Goal: Transaction & Acquisition: Purchase product/service

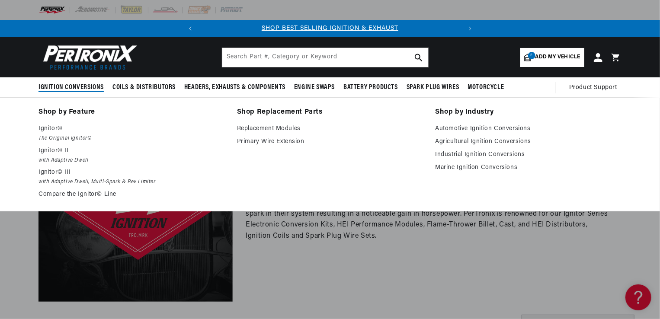
click at [76, 87] on span "Ignition Conversions" at bounding box center [71, 87] width 65 height 9
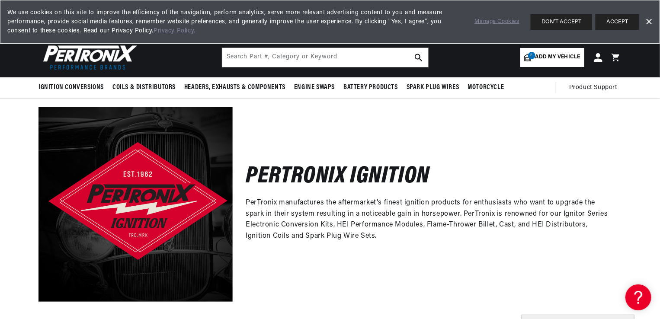
scroll to position [0, 262]
click at [551, 58] on span "Add my vehicle" at bounding box center [558, 57] width 45 height 8
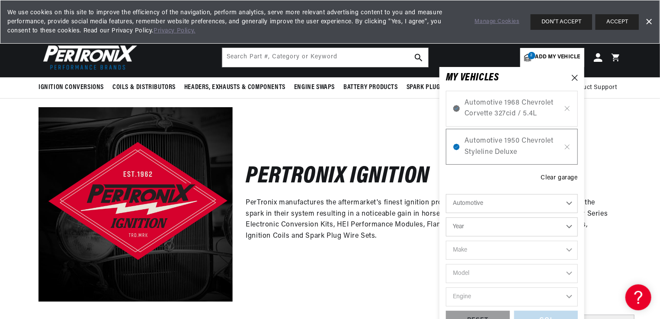
click at [573, 224] on select "Year 2026 2025 2024 2023 2022 2021 2020 2019 2018 2017 2016 2015 2014 2013 2012…" at bounding box center [512, 227] width 132 height 19
select select "1947"
click at [446, 218] on select "Year 2026 2025 2024 2023 2022 2021 2020 2019 2018 2017 2016 2015 2014 2013 2012…" at bounding box center [512, 227] width 132 height 19
select select "1947"
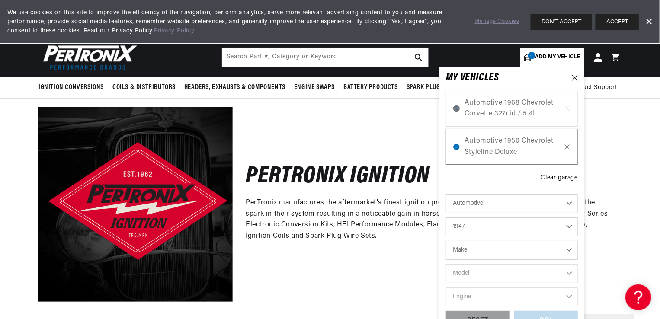
click at [569, 250] on select "Make Austin Chevrolet Chrysler Citroen Crosley Ford Healey Hillman HRG Hudson J…" at bounding box center [512, 250] width 132 height 19
select select "Chevrolet"
click at [446, 241] on select "Make Austin Chevrolet Chrysler Citroen Crosley Ford Healey Hillman HRG Hudson J…" at bounding box center [512, 250] width 132 height 19
select select "Chevrolet"
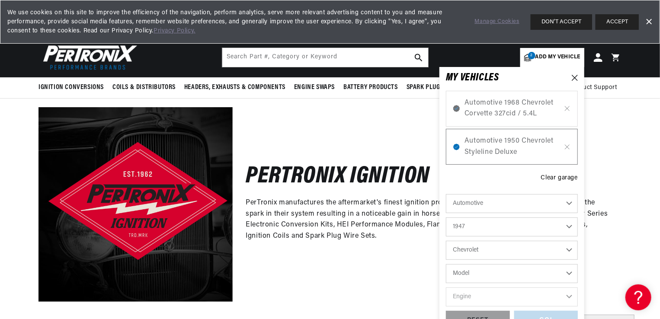
click at [569, 271] on select "Model Fleetline Fleetmaster Stylemaster Series Truck" at bounding box center [512, 273] width 132 height 19
select select "Fleetline"
click at [446, 264] on select "Model Fleetline Fleetmaster Stylemaster Series Truck" at bounding box center [512, 273] width 132 height 19
select select "Fleetline"
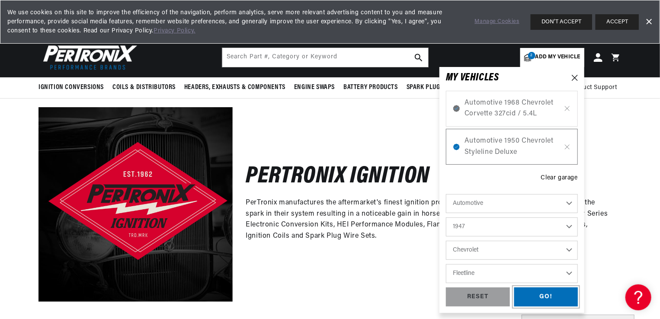
click at [543, 294] on div "GO!" at bounding box center [546, 297] width 64 height 19
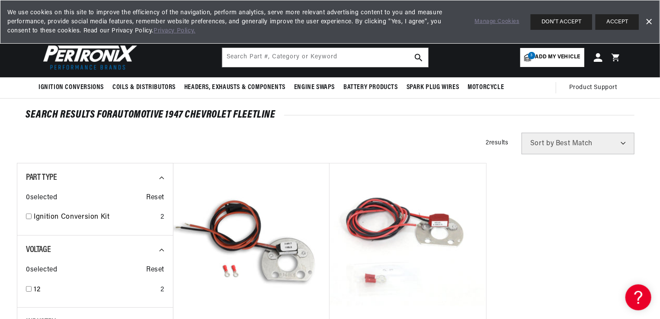
scroll to position [0, 262]
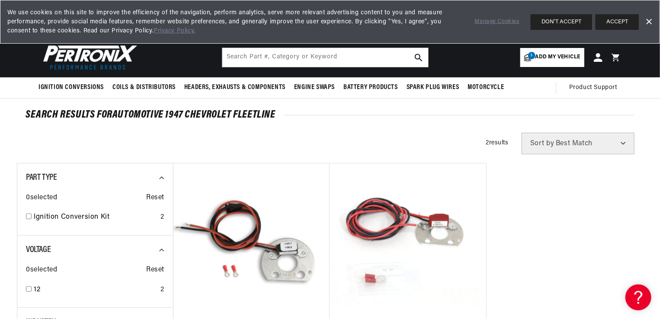
click at [490, 290] on ul "Pertronix Ignition PerTronix 1168LS Ignitor® Delco 6 cyl Electronic Ignition Co…" at bounding box center [408, 289] width 470 height 252
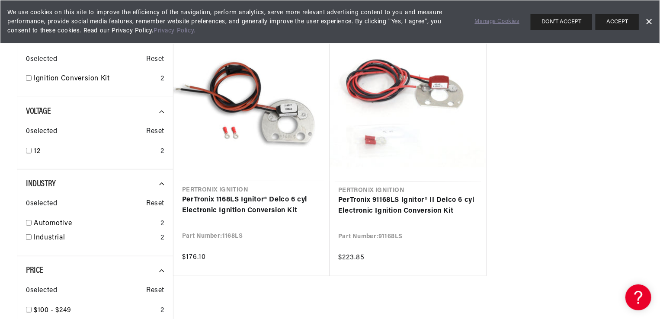
click at [490, 290] on div "Pertronix Ignition PerTronix 1168LS Ignitor® Delco 6 cyl Electronic Ignition Co…" at bounding box center [408, 184] width 470 height 319
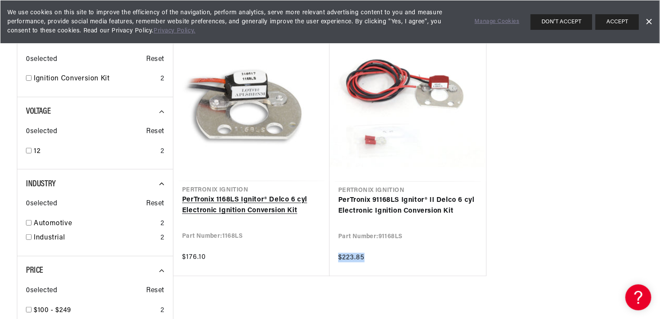
scroll to position [0, 262]
click at [243, 207] on link "PerTronix 1168LS Ignitor® Delco 6 cyl Electronic Ignition Conversion Kit" at bounding box center [251, 206] width 139 height 22
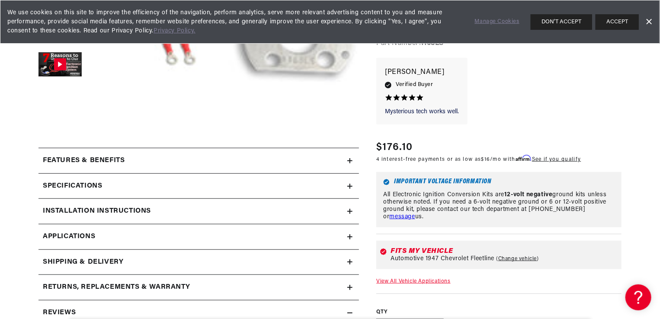
scroll to position [294, 0]
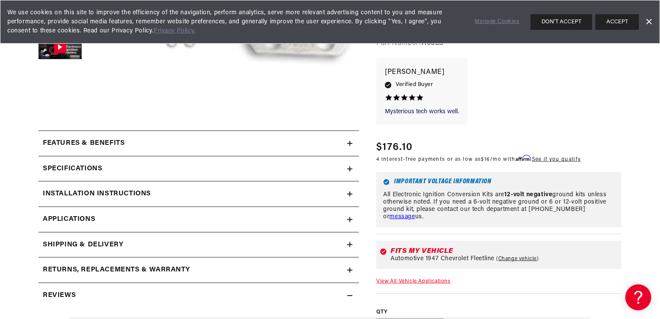
click at [350, 197] on summary "Installation instructions" at bounding box center [199, 194] width 321 height 25
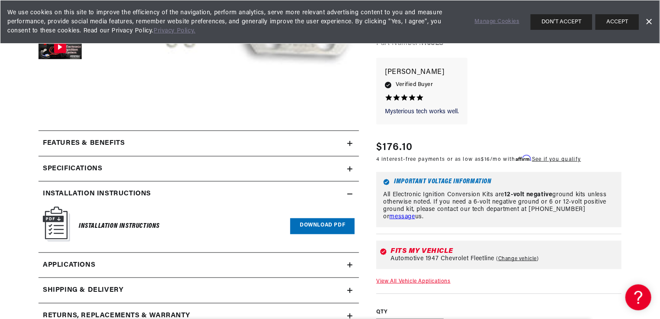
scroll to position [0, 0]
click at [101, 227] on h6 "Installation Instructions" at bounding box center [119, 227] width 81 height 12
click at [54, 226] on img at bounding box center [56, 224] width 27 height 35
click at [301, 230] on link "Download PDF" at bounding box center [322, 227] width 64 height 16
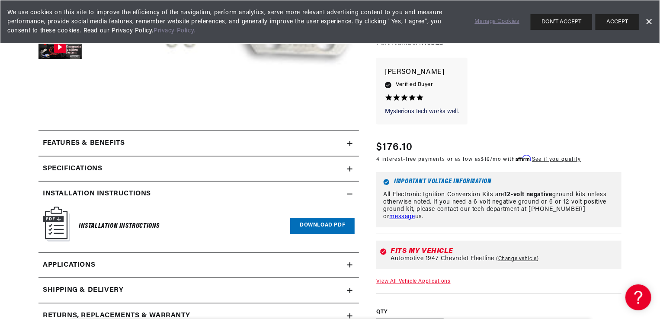
click at [135, 150] on summary "Features & Benefits" at bounding box center [199, 143] width 321 height 25
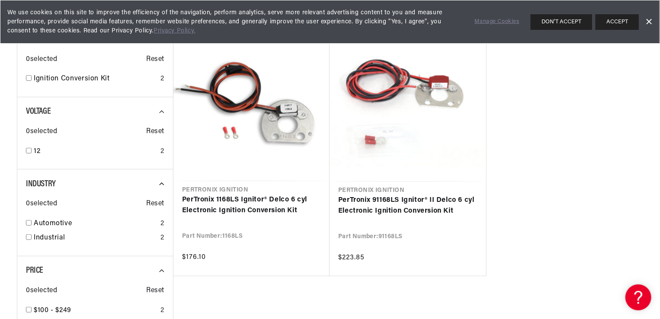
click at [651, 22] on link "Dismiss Banner" at bounding box center [649, 22] width 13 height 13
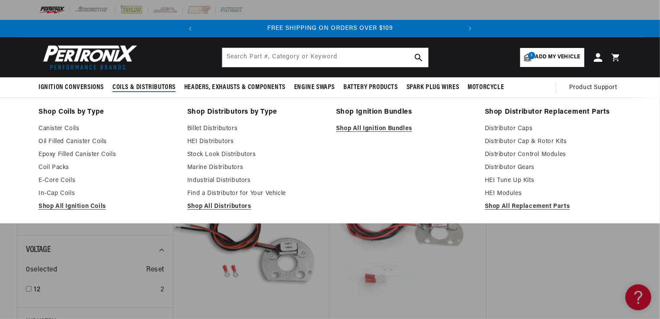
click at [147, 89] on span "Coils & Distributors" at bounding box center [144, 87] width 63 height 9
click at [74, 139] on link "Oil Filled Canister Coils" at bounding box center [107, 142] width 137 height 10
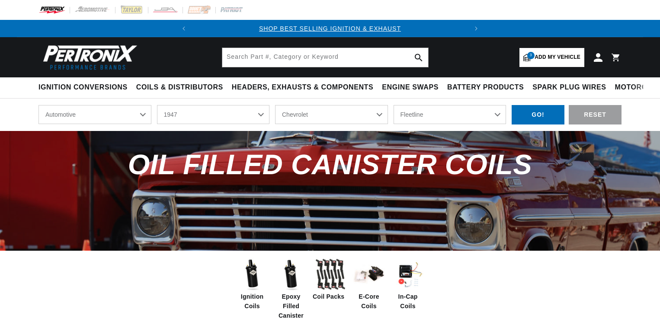
select select "1947"
select select "Chevrolet"
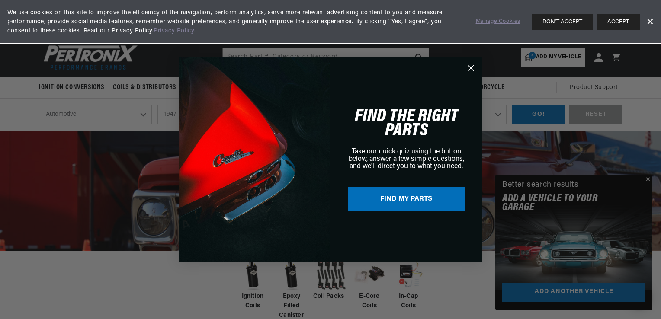
click at [470, 70] on circle "Close dialog" at bounding box center [471, 68] width 14 height 14
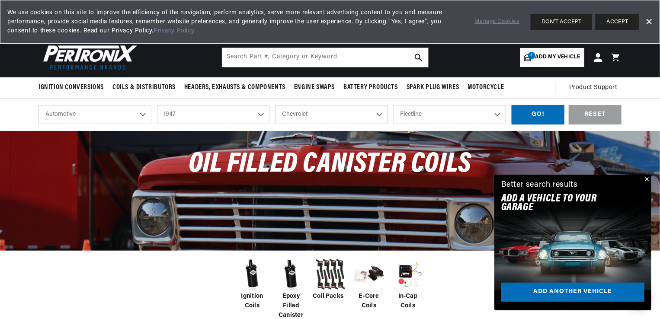
click at [646, 180] on button "Close" at bounding box center [646, 180] width 10 height 10
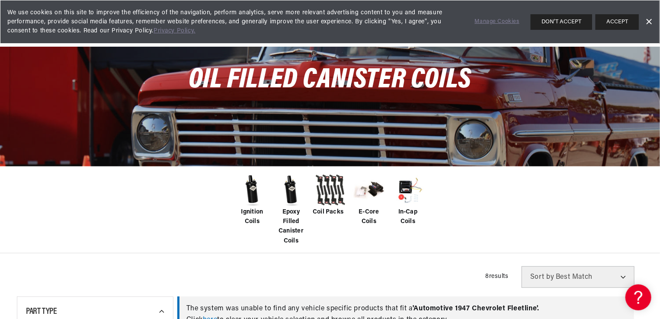
scroll to position [104, 0]
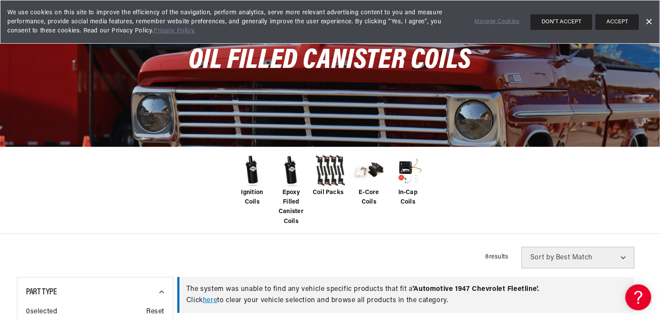
click at [250, 183] on img at bounding box center [252, 171] width 35 height 35
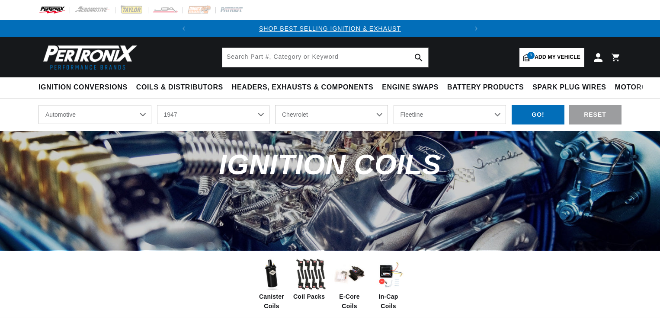
select select "1947"
select select "Chevrolet"
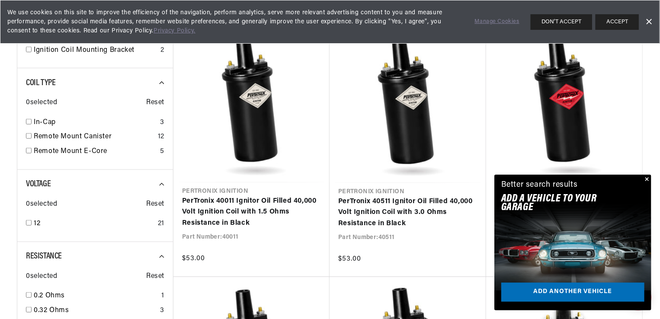
scroll to position [398, 0]
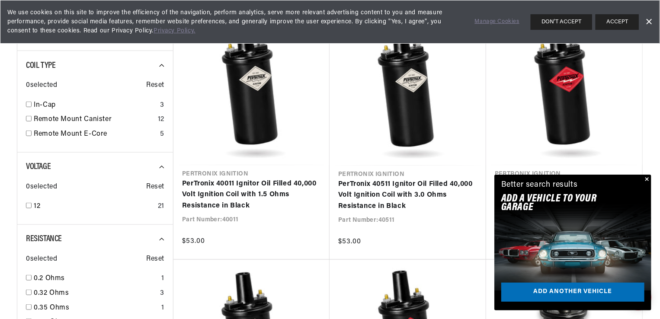
click at [649, 177] on button "Close" at bounding box center [646, 180] width 10 height 10
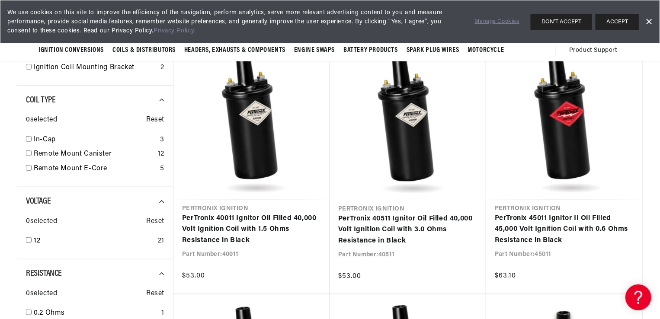
scroll to position [346, 0]
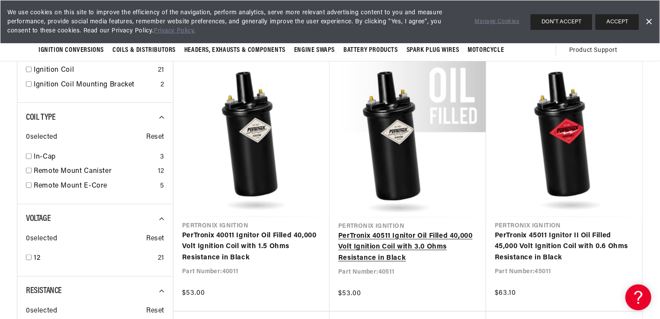
click at [407, 236] on link "PerTronix 40511 Ignitor Oil Filled 40,000 Volt Ignition Coil with 3.0 Ohms Resi…" at bounding box center [407, 247] width 139 height 33
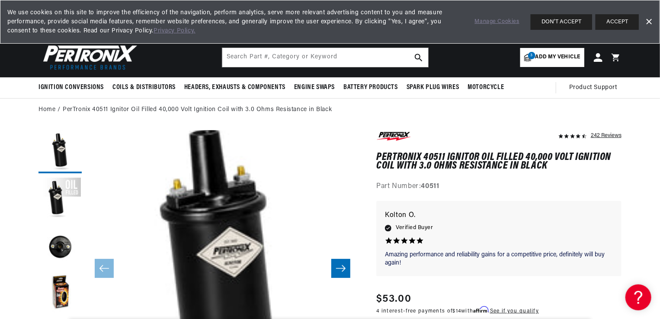
scroll to position [0, 262]
drag, startPoint x: 0, startPoint y: 0, endPoint x: 407, endPoint y: 236, distance: 470.5
click at [407, 236] on div "Amazing performance and reliability gains Amazing performance and reliability g…" at bounding box center [499, 239] width 228 height 58
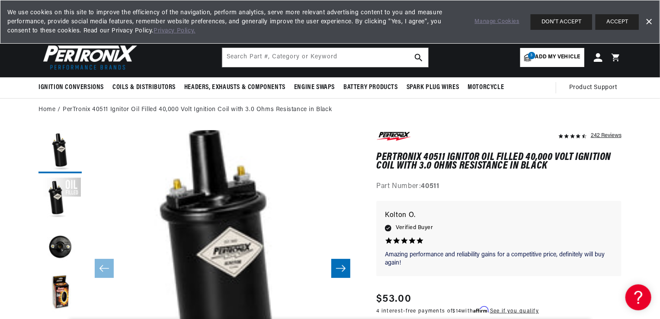
click at [407, 236] on div "Amazing performance and reliability gains Amazing performance and reliability g…" at bounding box center [499, 239] width 228 height 58
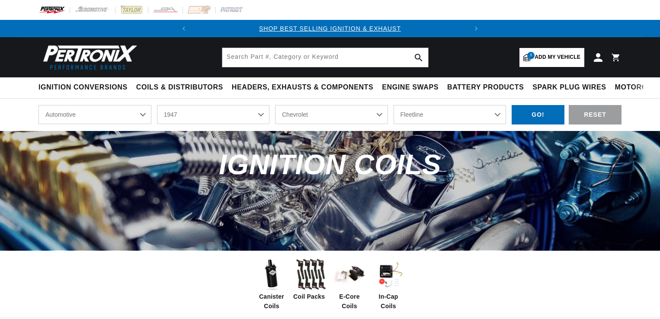
select select "1947"
select select "Chevrolet"
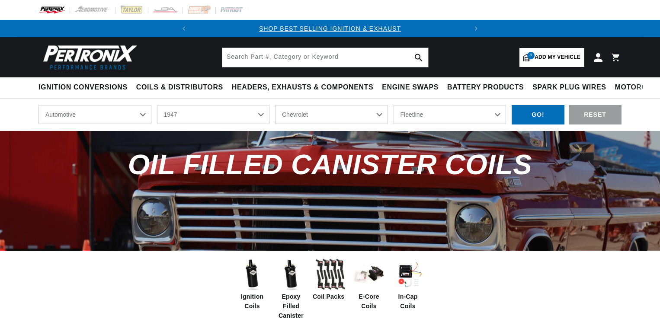
select select "1947"
select select "Chevrolet"
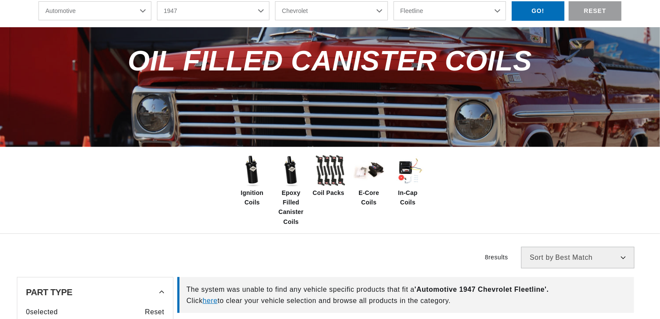
scroll to position [104, 0]
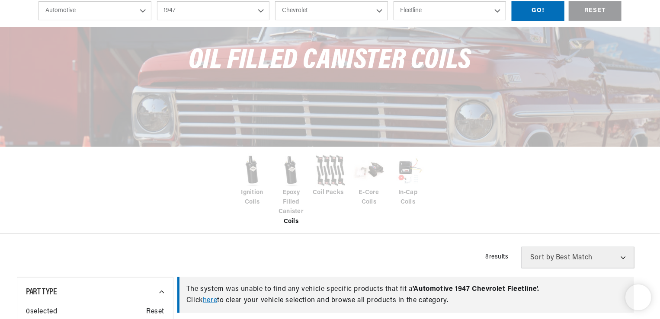
scroll to position [33, 0]
